Goal: Task Accomplishment & Management: Manage account settings

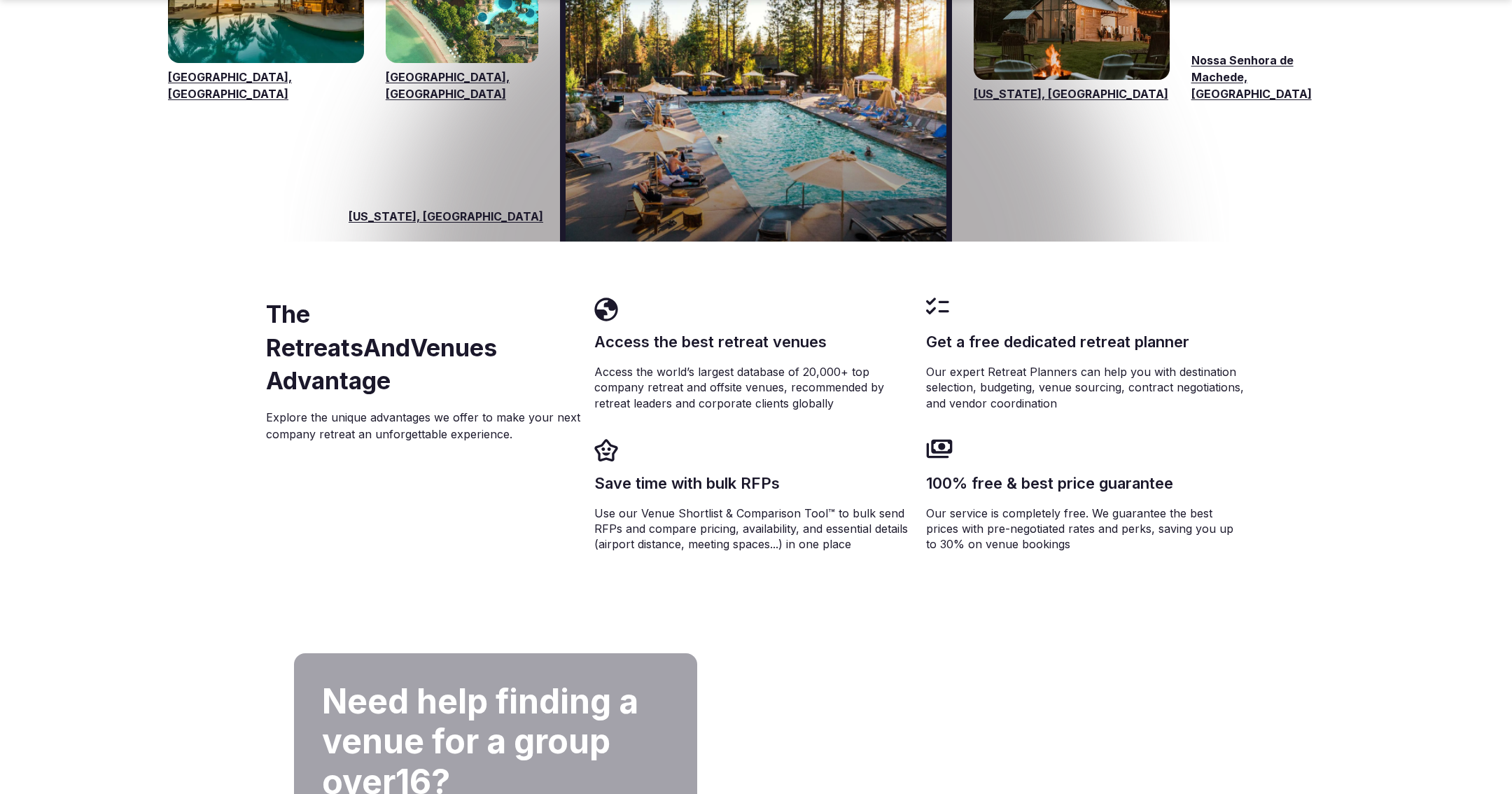
scroll to position [2454, 0]
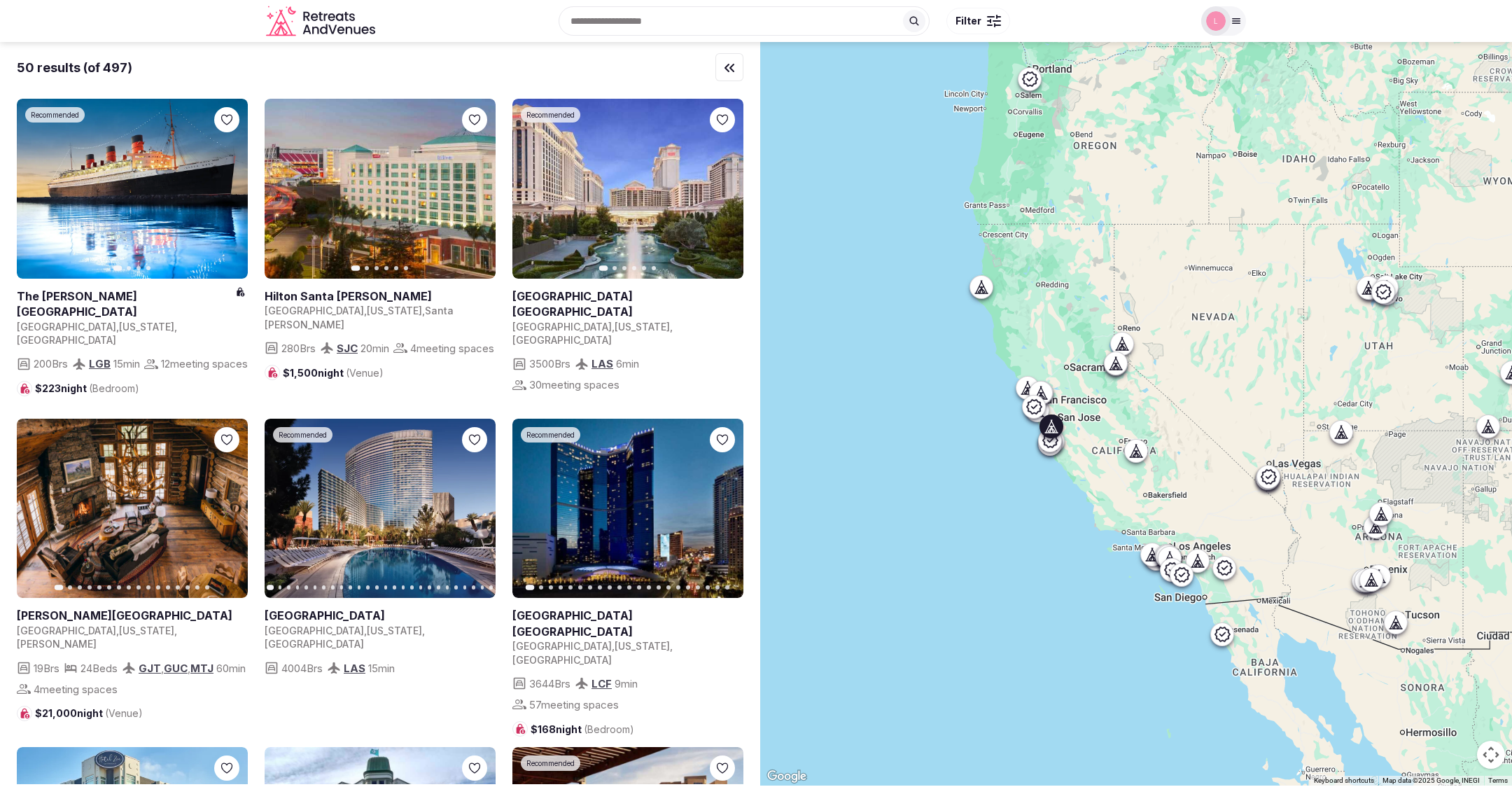
click at [381, 212] on link at bounding box center [380, 188] width 231 height 180
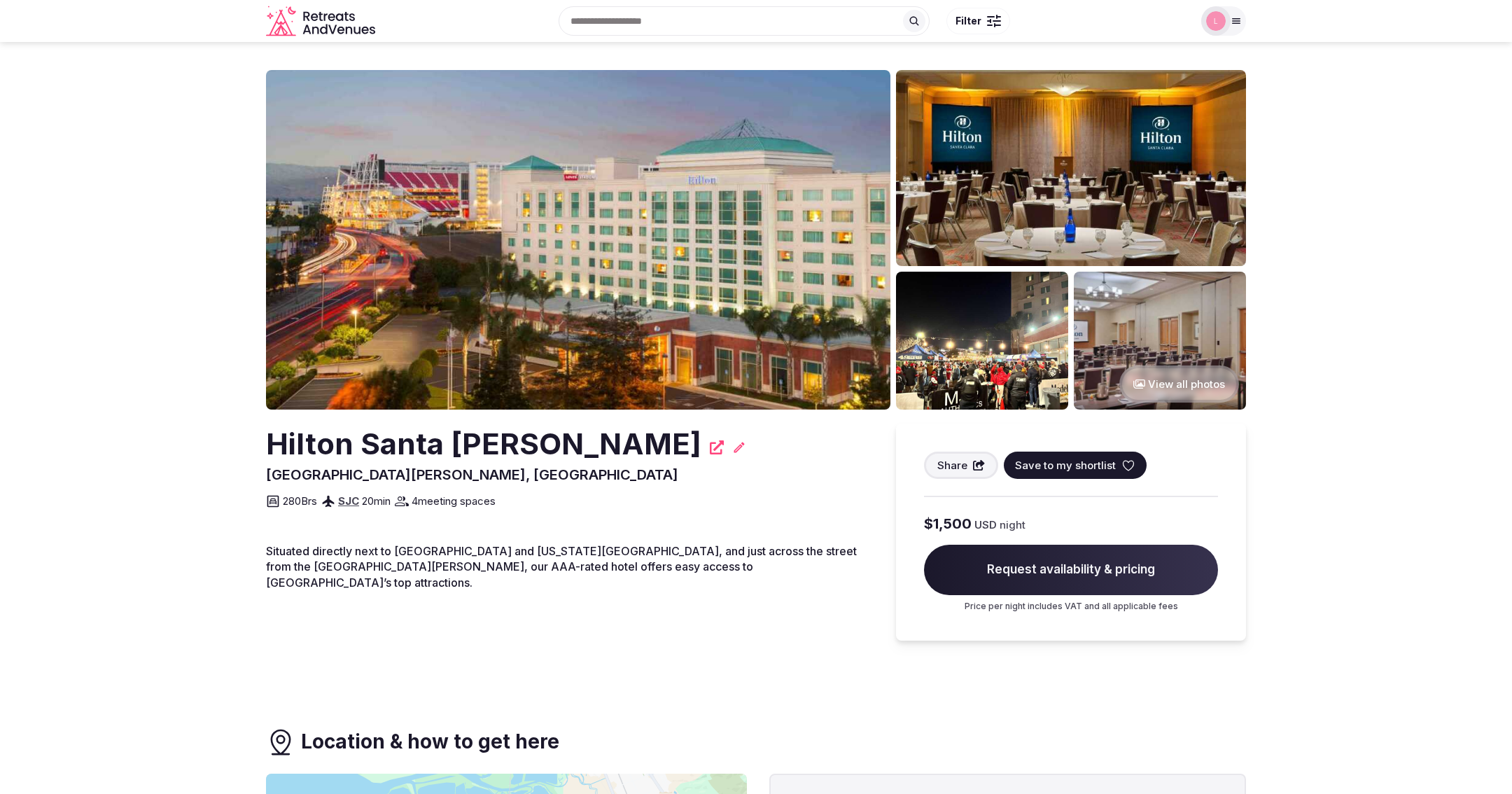
click at [1047, 460] on span "Save to my shortlist" at bounding box center [1065, 465] width 101 height 14
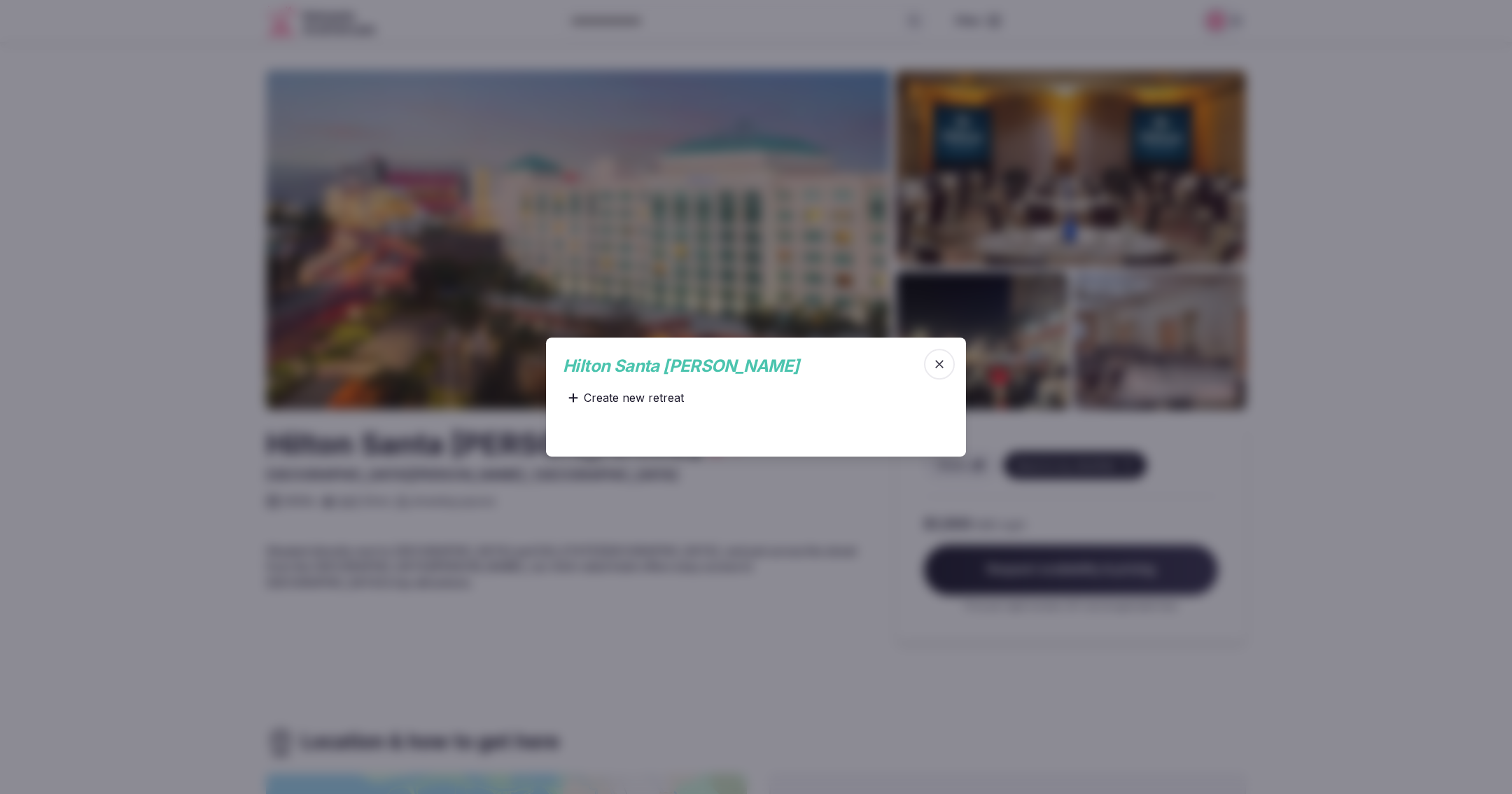
click at [641, 398] on div "Create new retreat" at bounding box center [626, 397] width 127 height 28
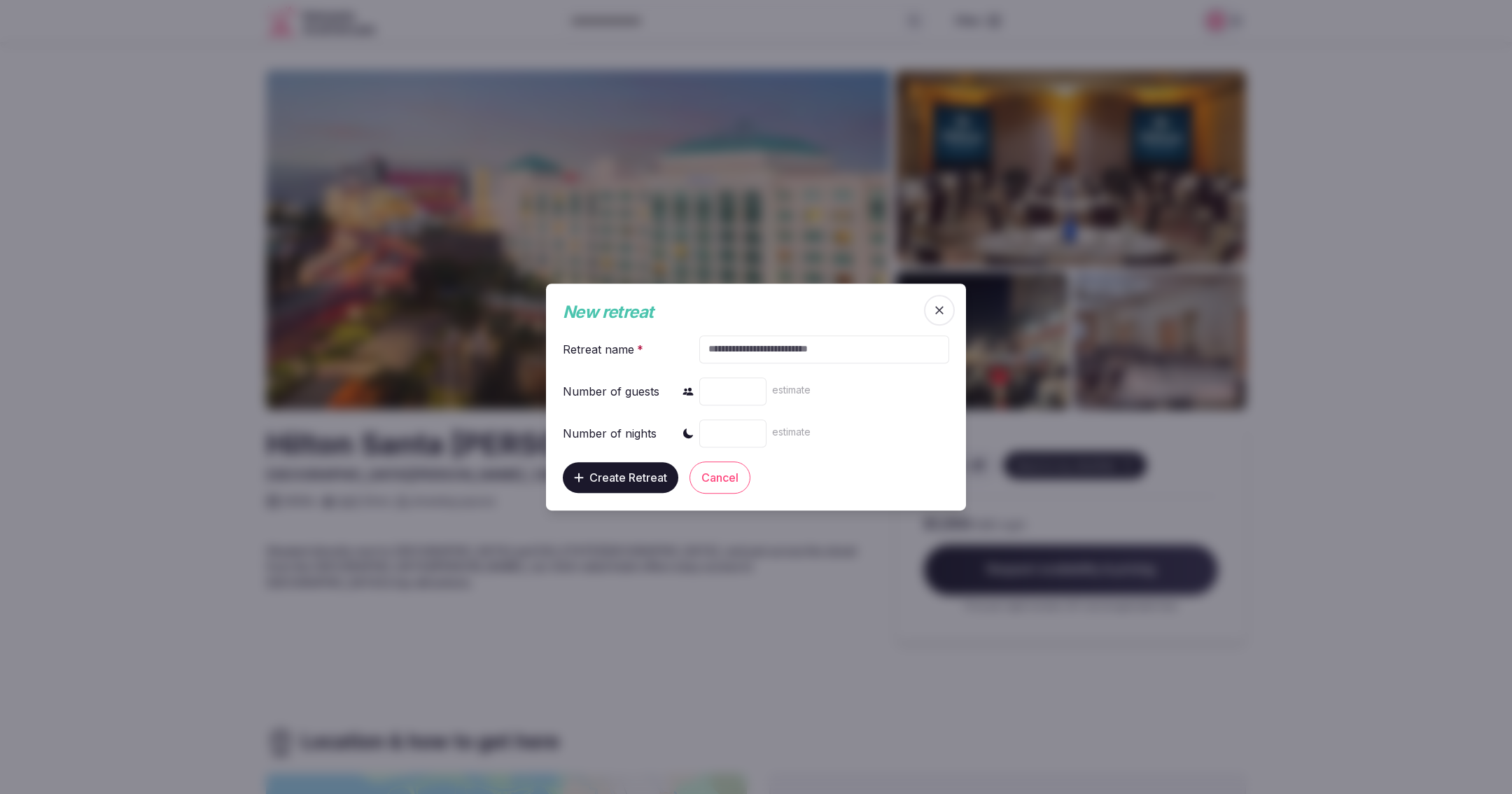
click at [945, 309] on icon "button" at bounding box center [939, 310] width 14 height 14
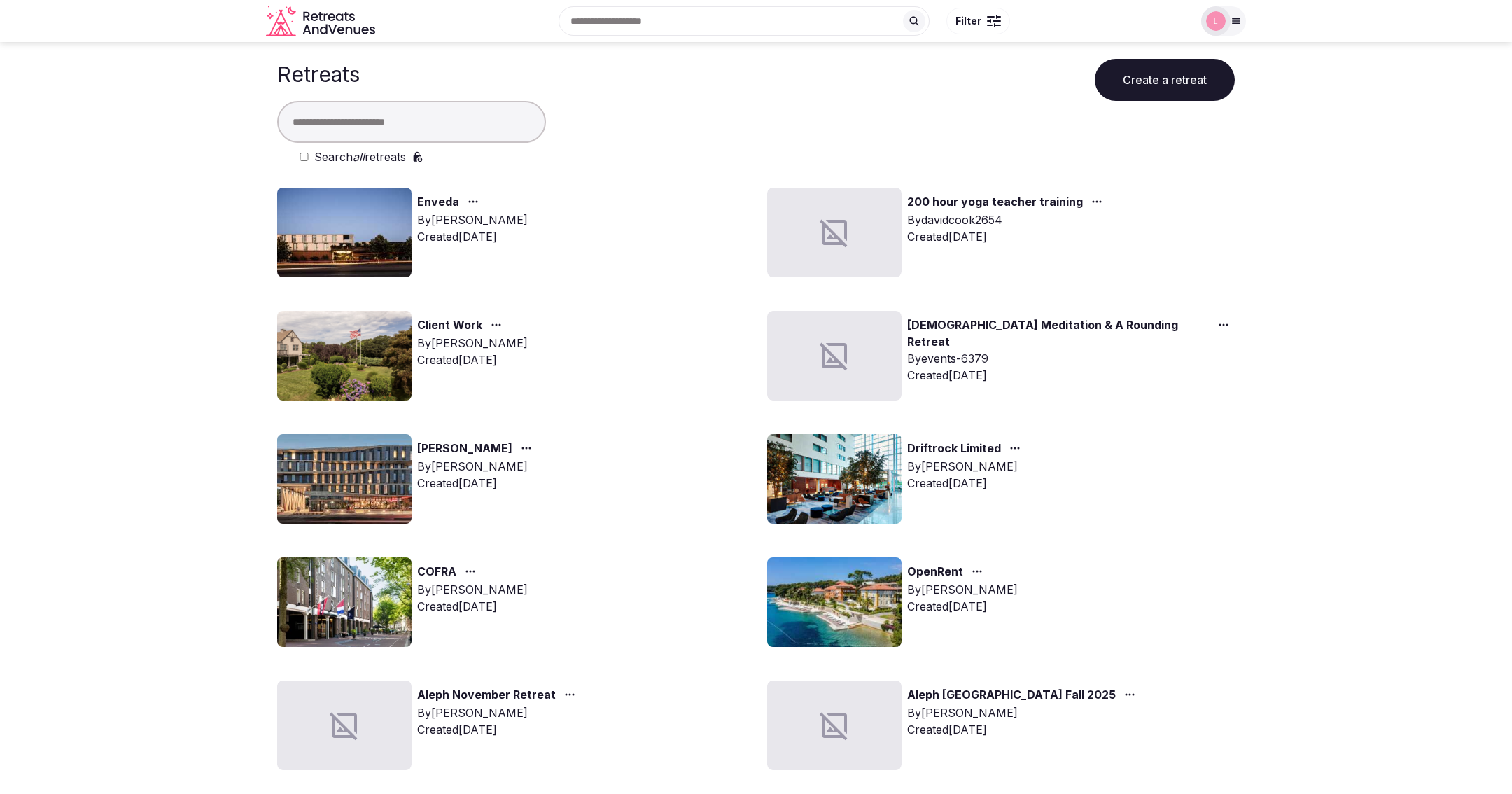
click at [327, 227] on img at bounding box center [344, 233] width 134 height 90
